Goal: Transaction & Acquisition: Download file/media

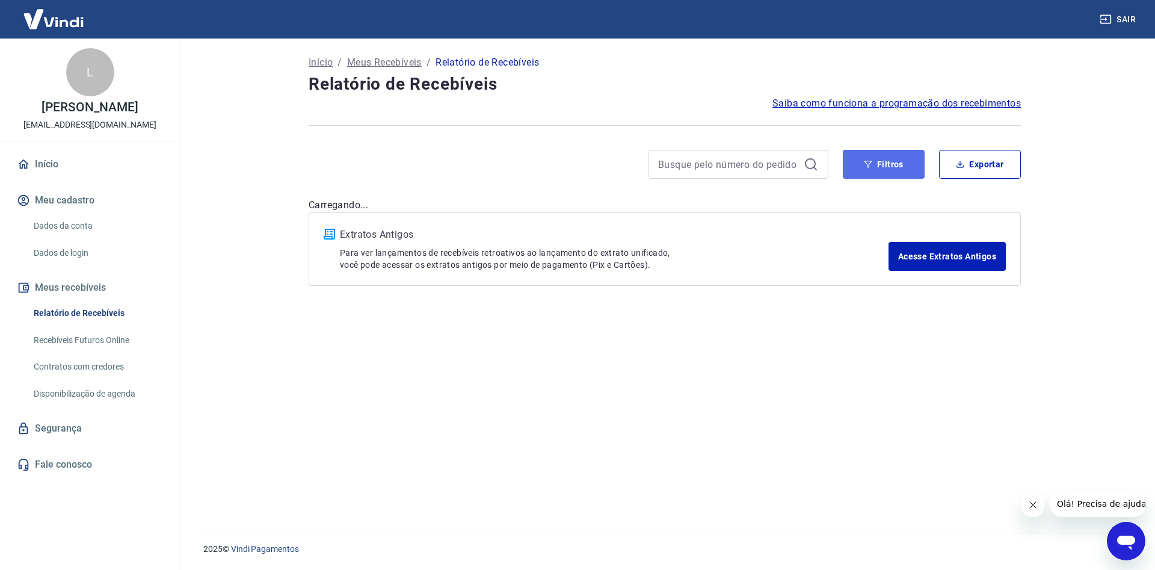
click at [877, 161] on button "Filtros" at bounding box center [884, 164] width 82 height 29
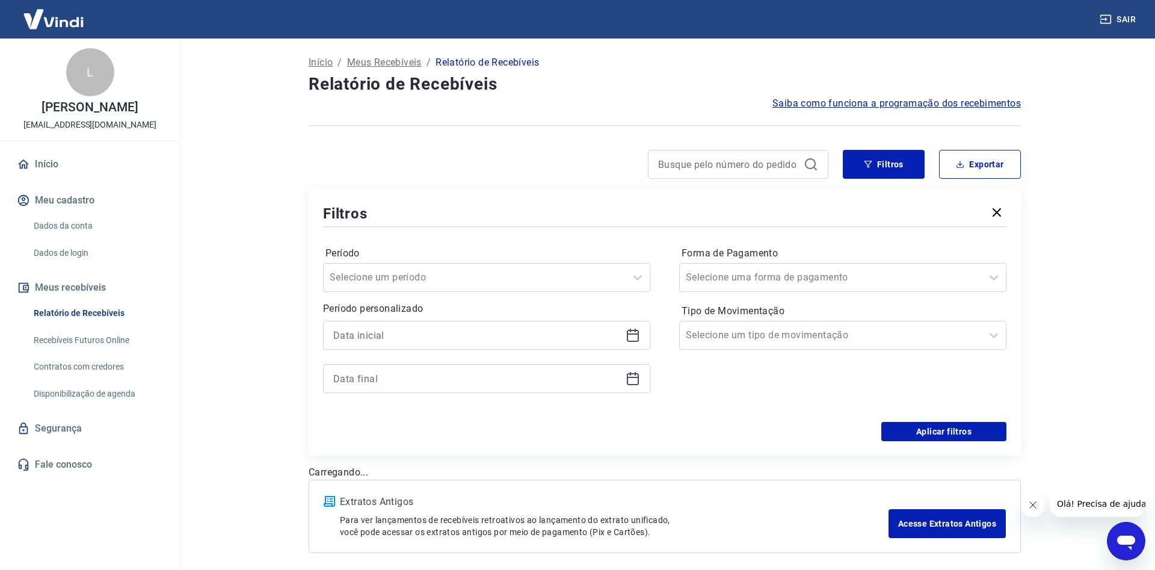
click at [638, 342] on div at bounding box center [486, 335] width 327 height 29
click at [638, 339] on icon at bounding box center [633, 336] width 12 height 12
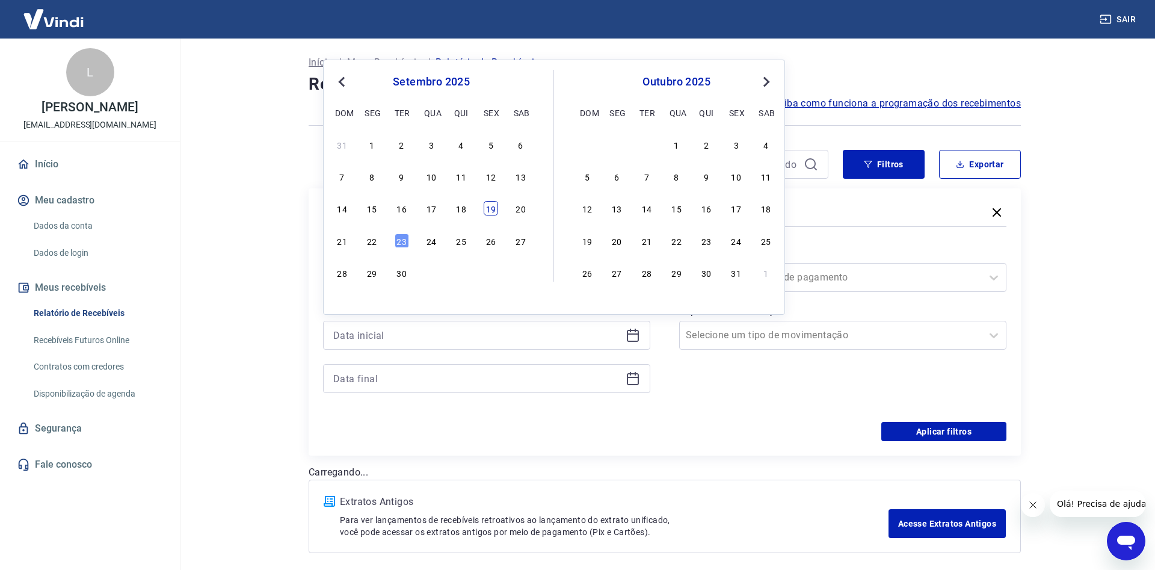
click at [488, 209] on div "19" at bounding box center [491, 208] width 14 height 14
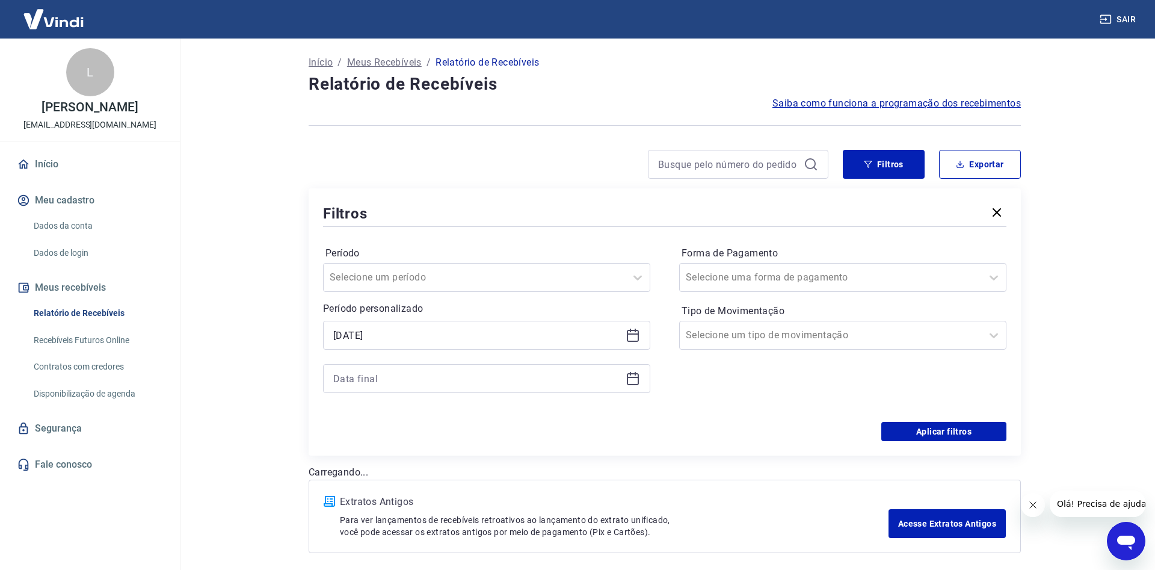
type input "[DATE]"
click at [633, 374] on icon at bounding box center [633, 379] width 12 height 12
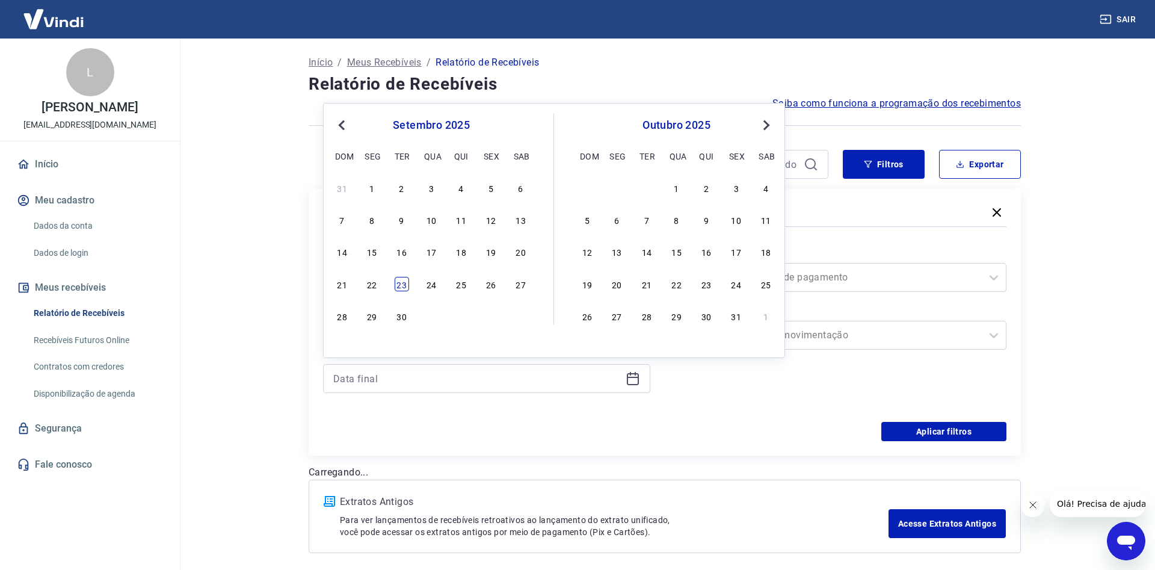
click at [402, 287] on div "23" at bounding box center [402, 284] width 14 height 14
type input "[DATE]"
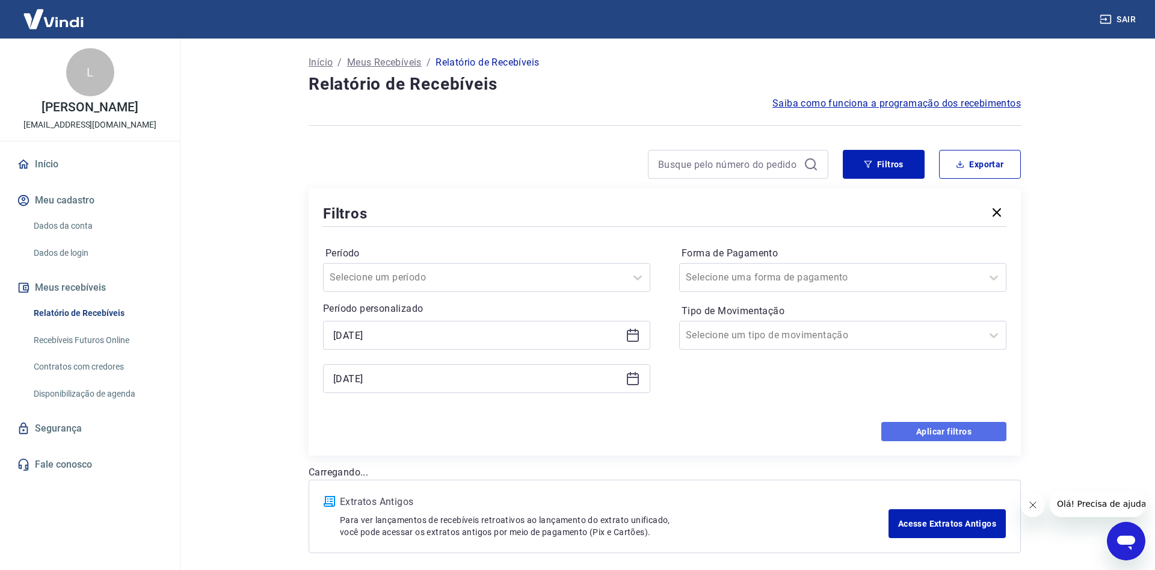
click at [963, 435] on button "Aplicar filtros" at bounding box center [943, 431] width 125 height 19
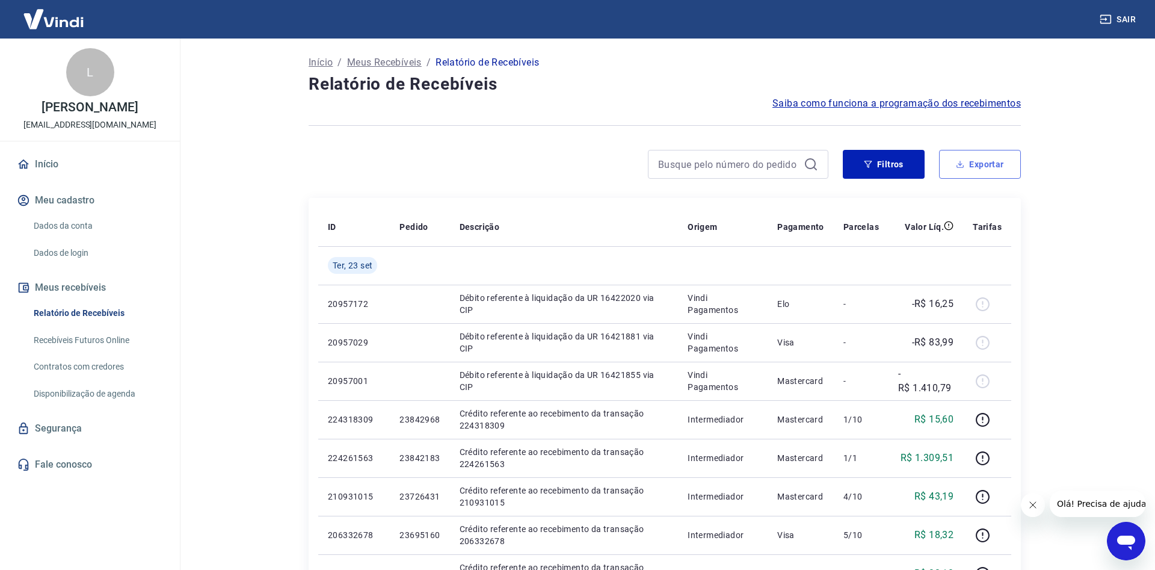
click at [989, 158] on button "Exportar" at bounding box center [980, 164] width 82 height 29
type input "[DATE]"
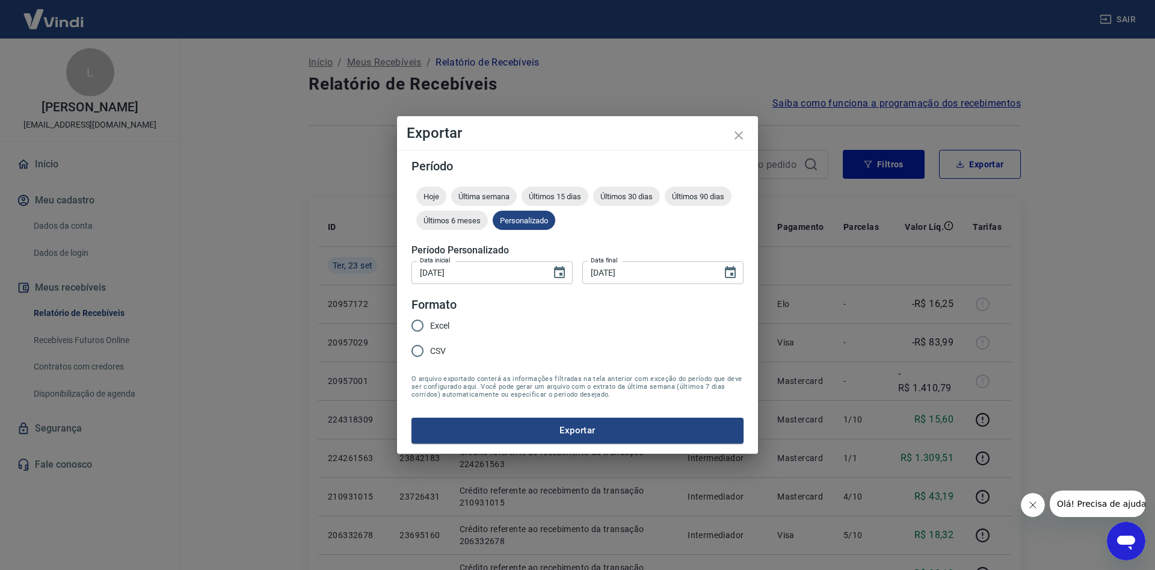
click at [452, 327] on div "Excel CSV" at bounding box center [435, 339] width 48 height 52
click at [447, 327] on span "Excel" at bounding box center [439, 325] width 19 height 13
click at [430, 327] on input "Excel" at bounding box center [417, 325] width 25 height 25
radio input "true"
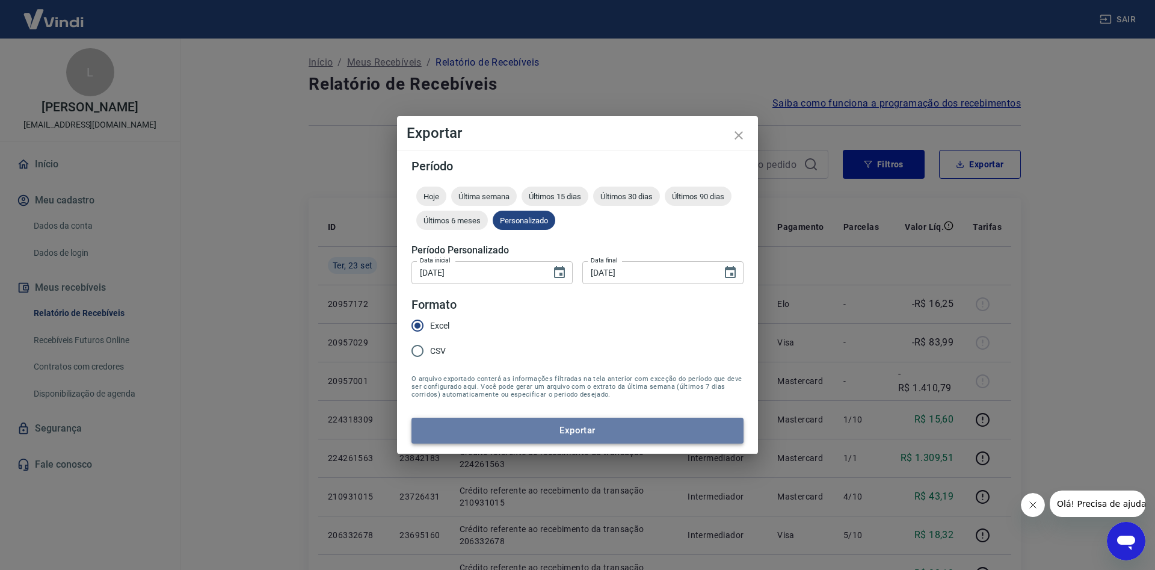
click at [526, 437] on button "Exportar" at bounding box center [577, 430] width 332 height 25
